Goal: Information Seeking & Learning: Find specific fact

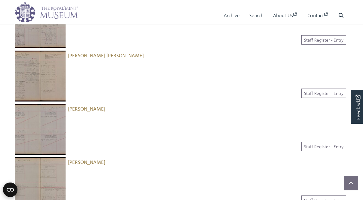
scroll to position [148, 0]
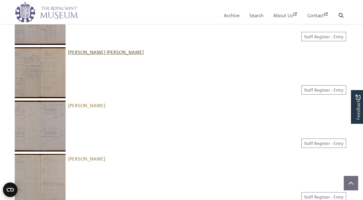
click at [97, 50] on span "[PERSON_NAME] [PERSON_NAME]" at bounding box center [106, 52] width 76 height 6
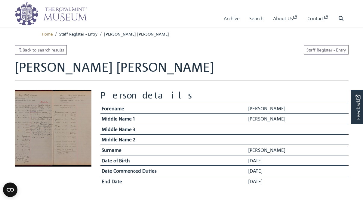
click at [46, 117] on img at bounding box center [53, 128] width 77 height 77
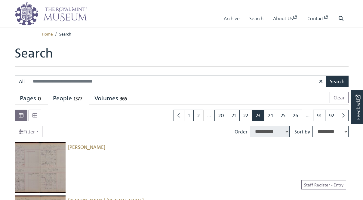
click at [69, 18] on img at bounding box center [51, 14] width 72 height 24
